Goal: Navigation & Orientation: Understand site structure

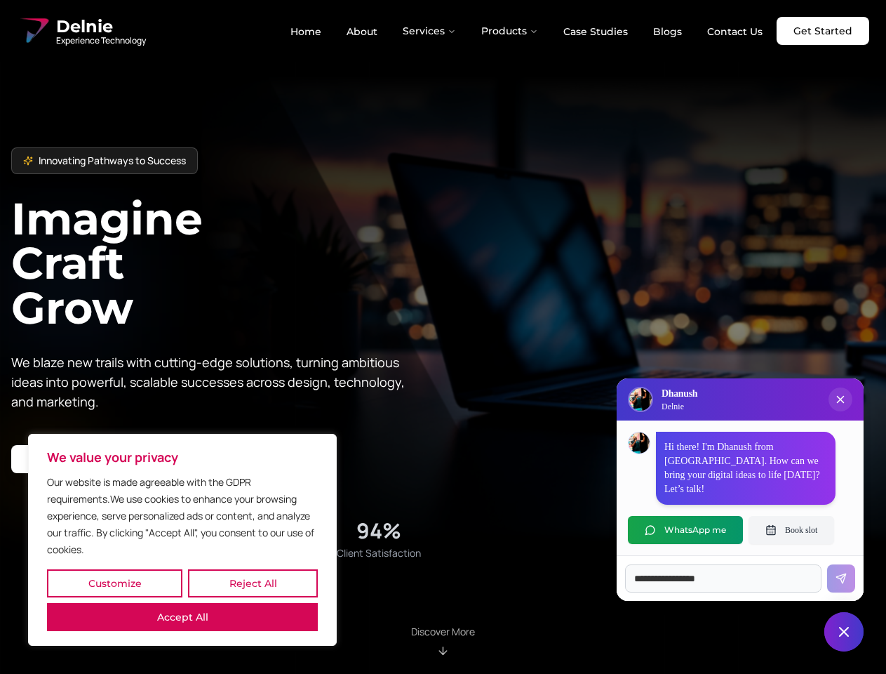
click at [114, 583] on button "Customize" at bounding box center [114, 583] width 135 height 28
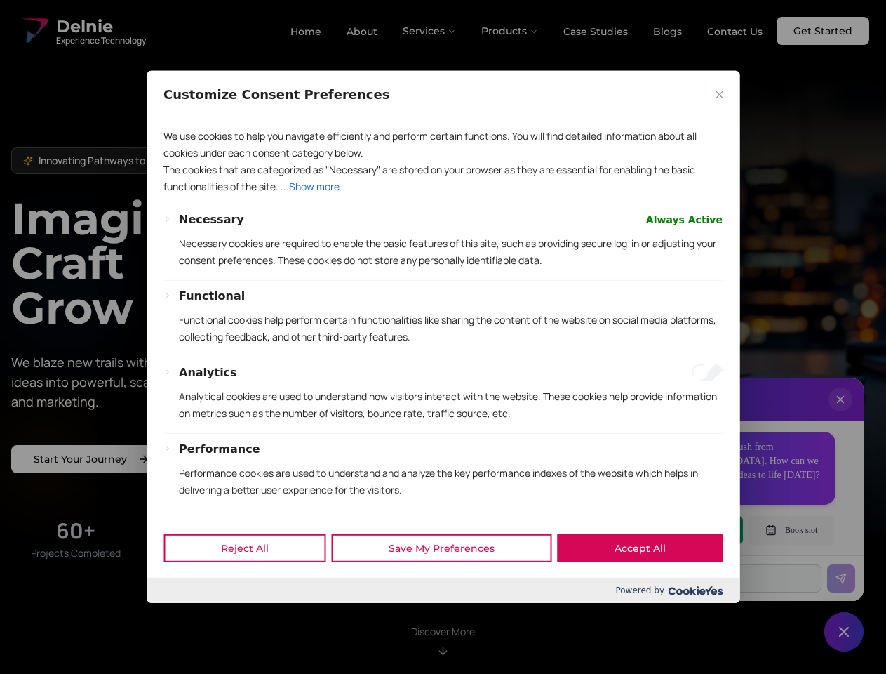
click at [253, 119] on div "Customize Consent Preferences" at bounding box center [443, 95] width 593 height 48
click at [443, 337] on p "Functional cookies help perform certain functionalities like sharing the conten…" at bounding box center [451, 329] width 544 height 34
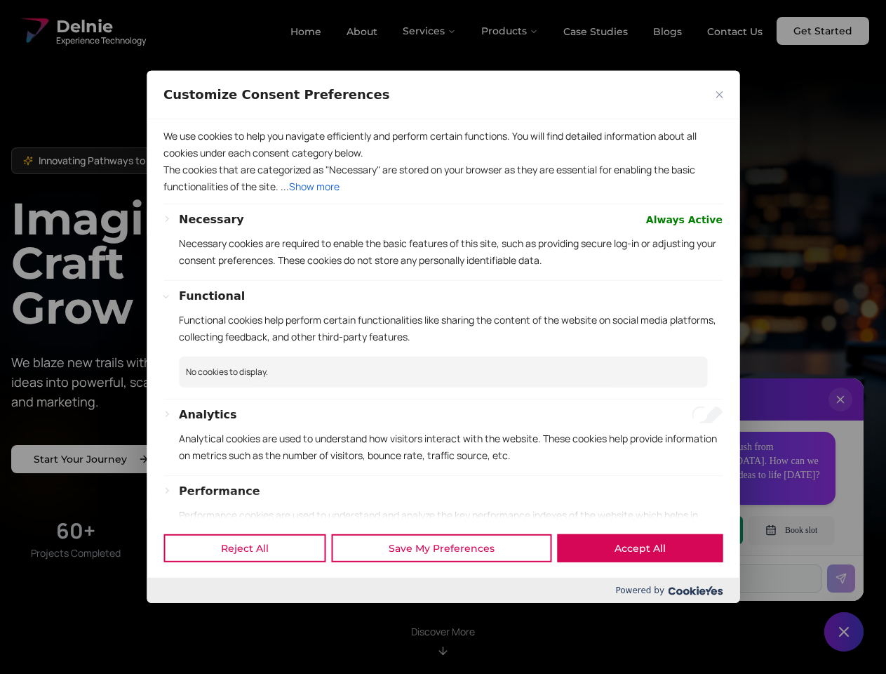
click at [430, 31] on div at bounding box center [443, 337] width 886 height 674
click at [510, 31] on div at bounding box center [443, 337] width 886 height 674
click at [841, 413] on div at bounding box center [443, 337] width 886 height 674
click at [685, 530] on div "Reject All Save My Preferences Accept All" at bounding box center [443, 548] width 593 height 60
click at [791, 530] on div at bounding box center [443, 337] width 886 height 674
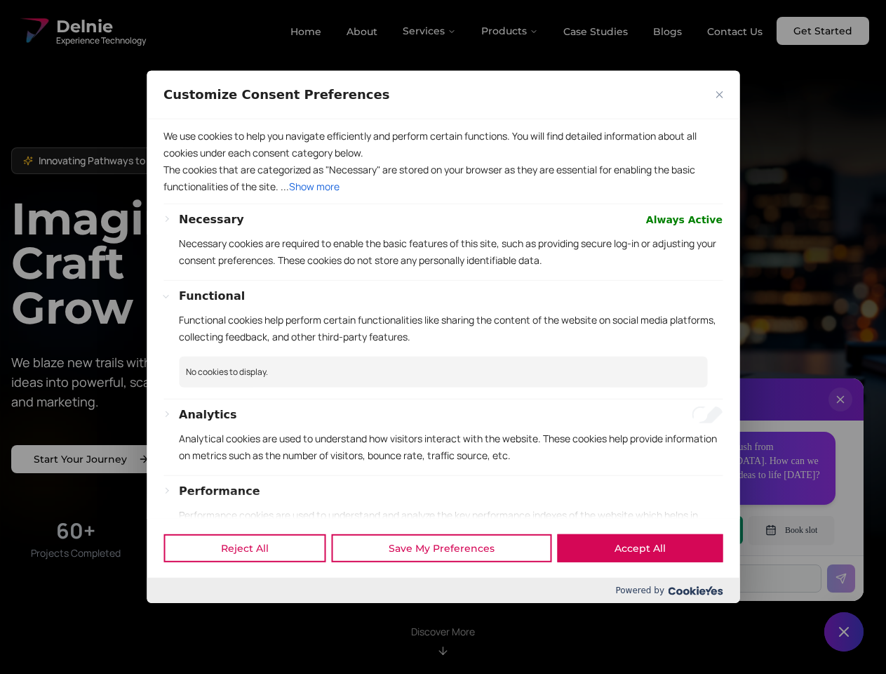
click at [844, 631] on div at bounding box center [443, 337] width 886 height 674
